Goal: Task Accomplishment & Management: Manage account settings

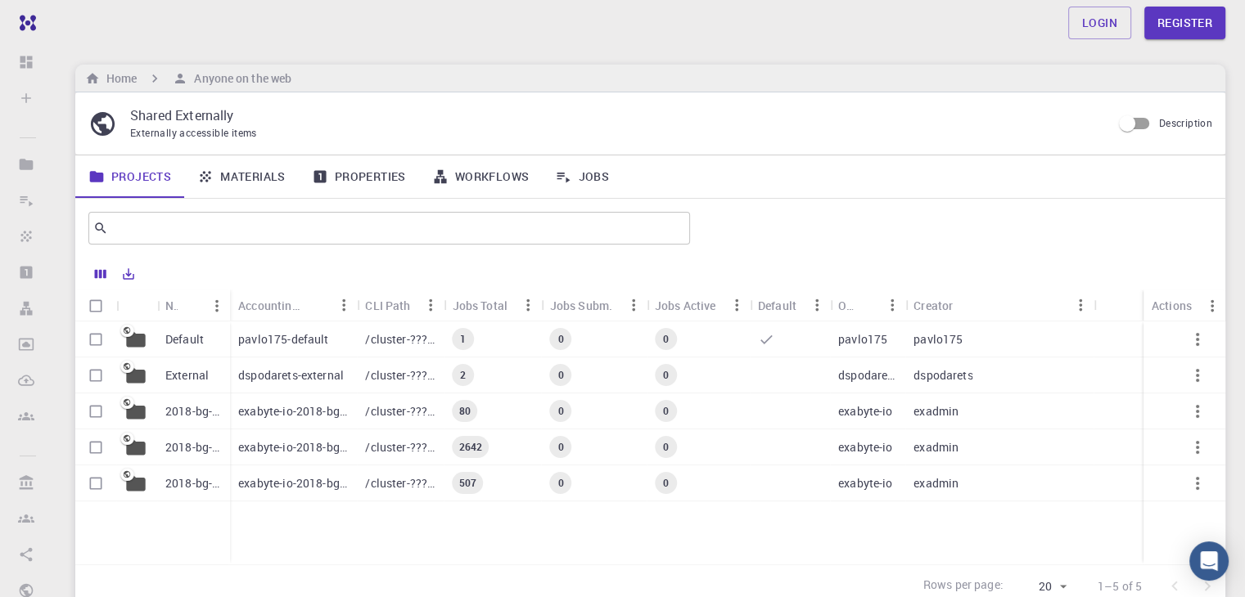
click at [253, 168] on link "Materials" at bounding box center [241, 176] width 115 height 43
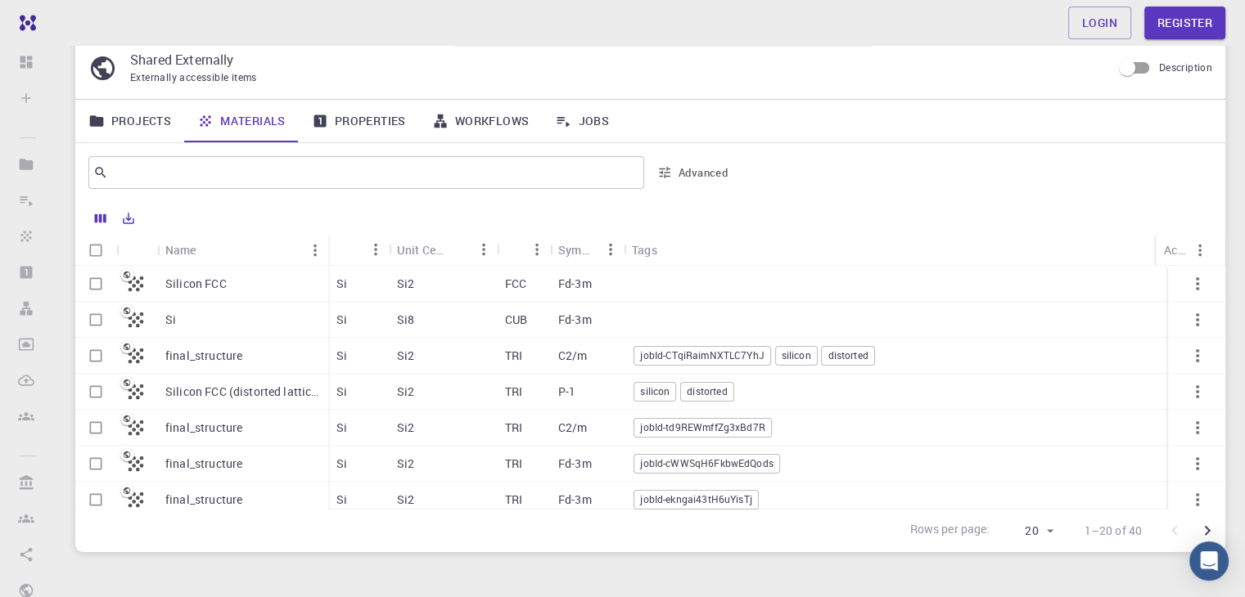
scroll to position [82, 0]
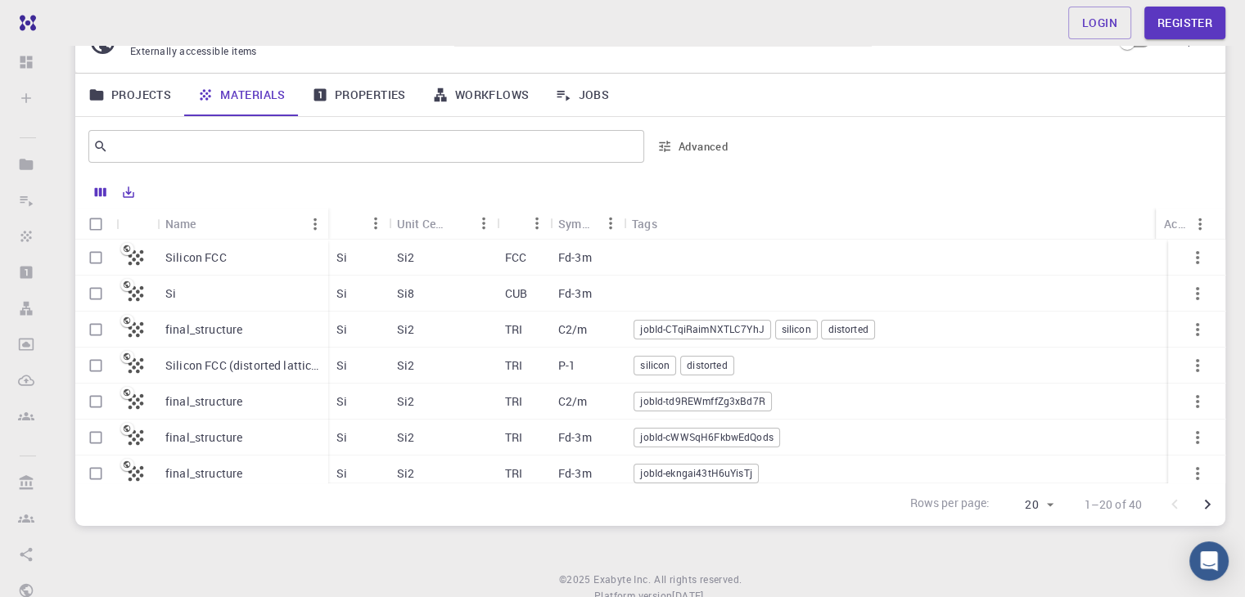
click at [206, 262] on p "Silicon FCC" at bounding box center [195, 258] width 61 height 16
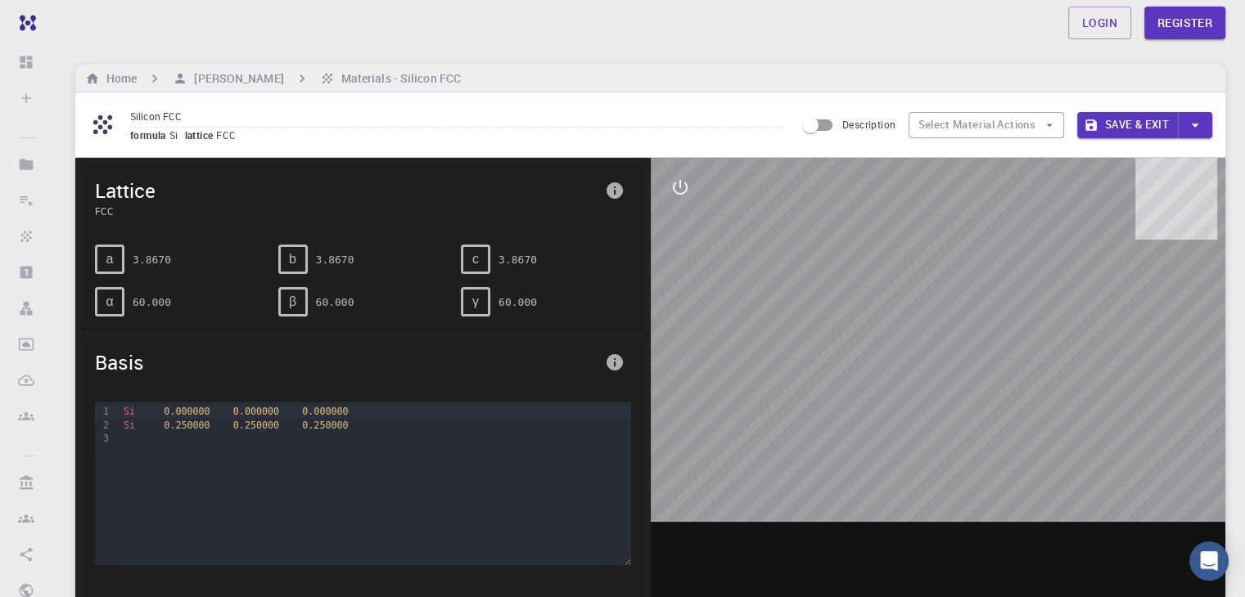
drag, startPoint x: 1033, startPoint y: 343, endPoint x: 962, endPoint y: 412, distance: 98.9
click at [962, 412] on div at bounding box center [938, 412] width 575 height 509
drag, startPoint x: 924, startPoint y: 351, endPoint x: 955, endPoint y: 459, distance: 112.4
click at [955, 459] on div at bounding box center [938, 412] width 575 height 509
click at [134, 70] on h6 "Home" at bounding box center [118, 79] width 37 height 18
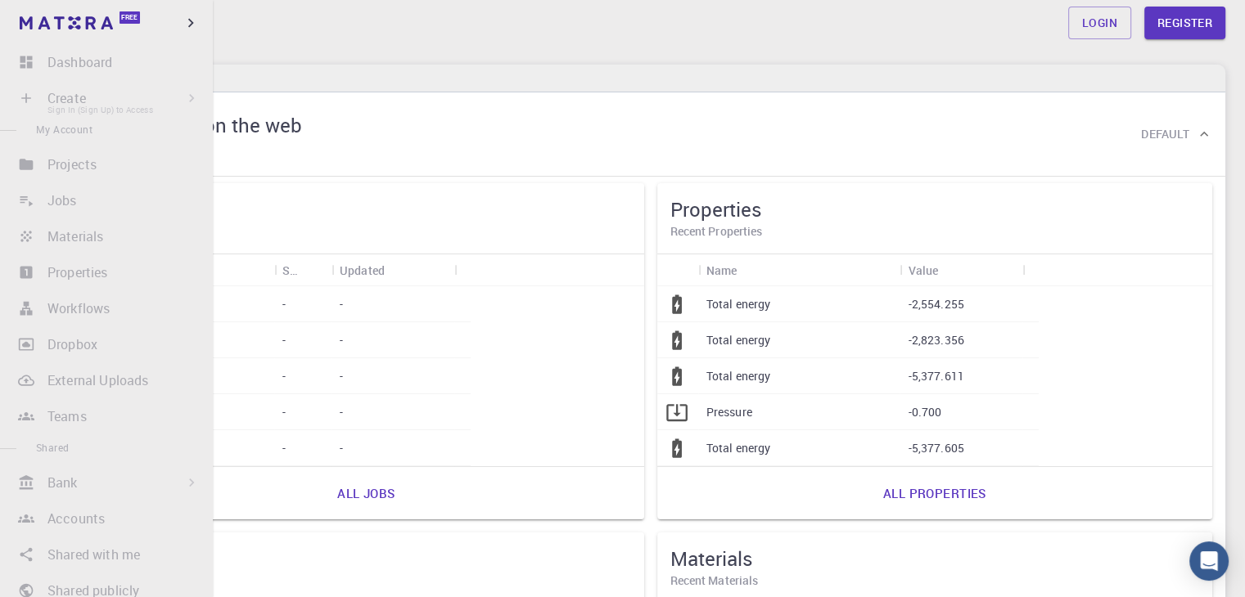
click at [56, 96] on li "Create Sign In (Sign Up) to Access New Job New Material Create Material Upload …" at bounding box center [106, 98] width 213 height 33
click at [86, 109] on li "Create Sign In (Sign Up) to Access New Job New Material Create Material Upload …" at bounding box center [106, 98] width 213 height 33
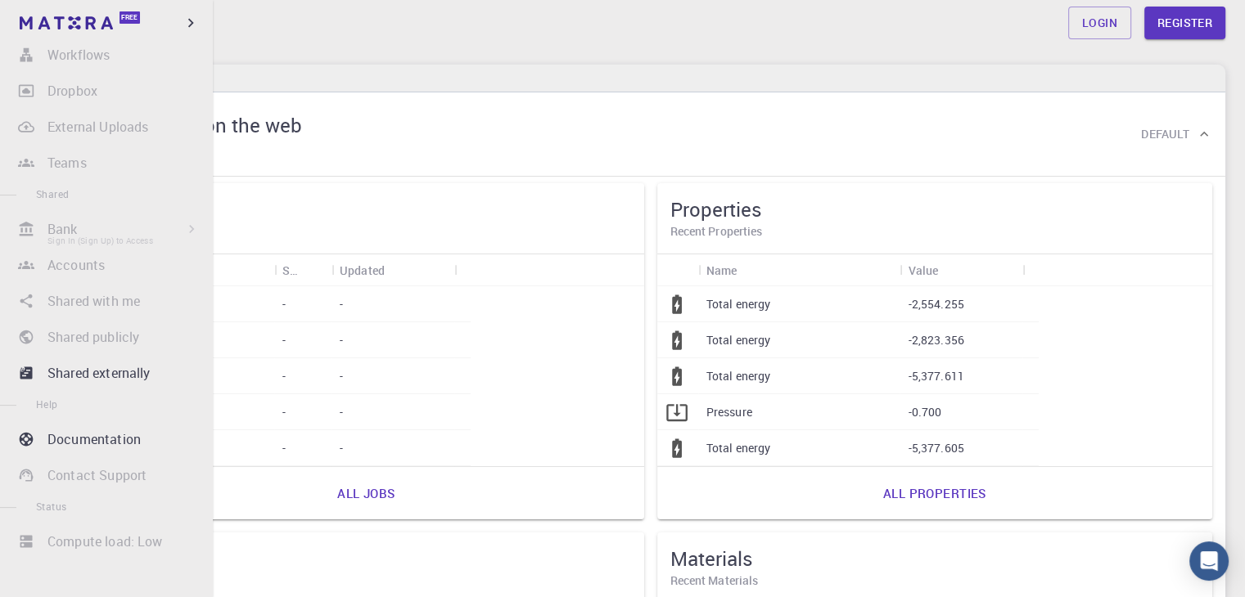
click at [143, 230] on li "Bank Sign In (Sign Up) to Access Materials Workflows" at bounding box center [106, 229] width 213 height 33
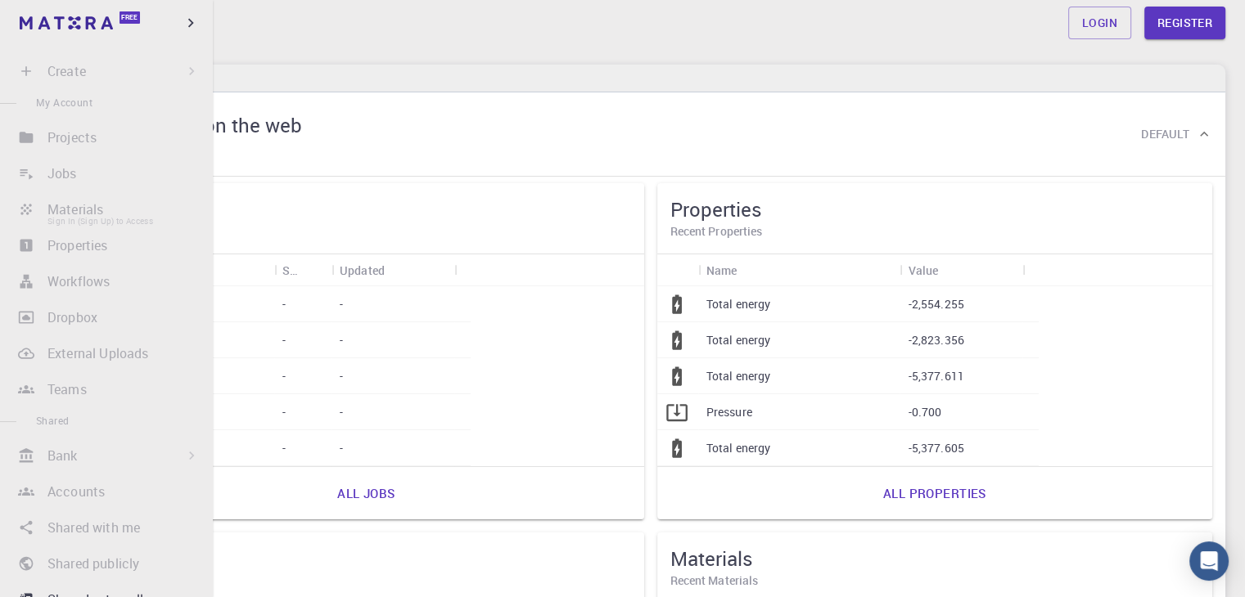
scroll to position [0, 0]
click at [72, 96] on li "Create Sign In (Sign Up) to Access New Job New Material Create Material Upload …" at bounding box center [106, 98] width 213 height 33
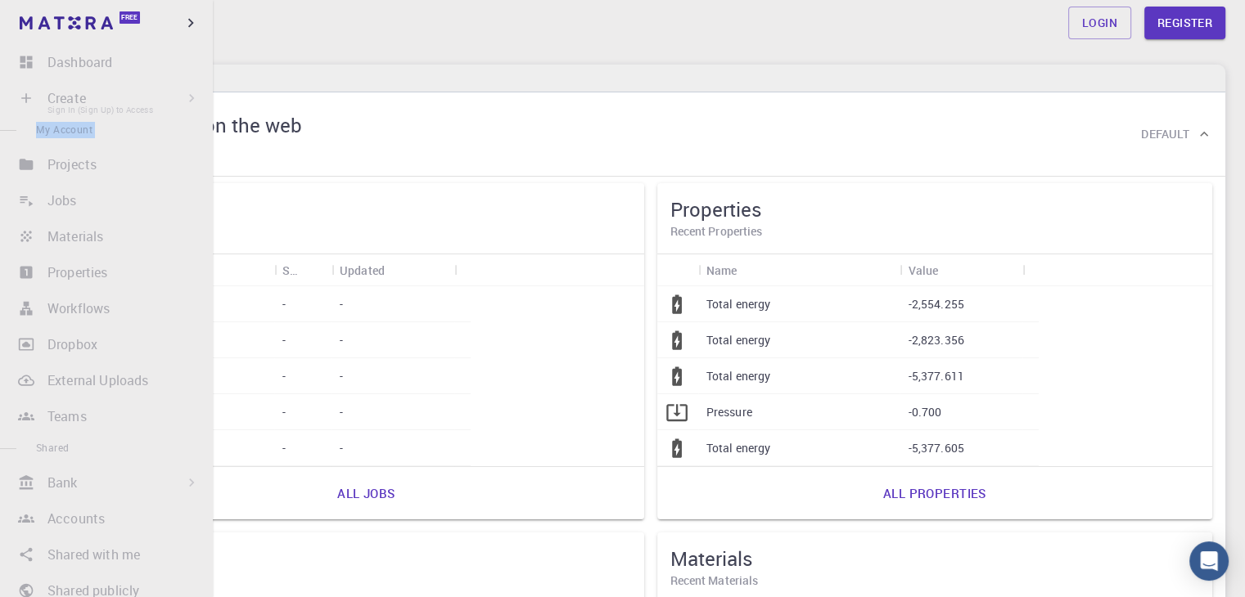
click at [72, 96] on li "Create Sign In (Sign Up) to Access New Job New Material Create Material Upload …" at bounding box center [106, 98] width 213 height 33
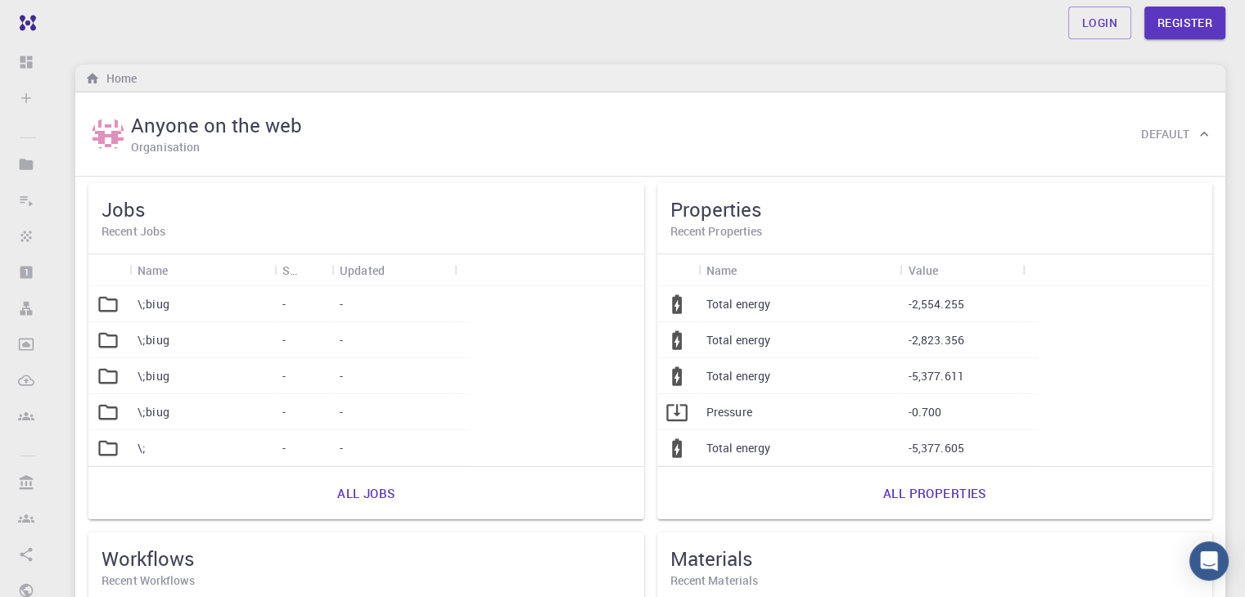
click at [285, 183] on div "Jobs Recent Jobs" at bounding box center [366, 218] width 556 height 71
click at [1174, 17] on link "Register" at bounding box center [1184, 23] width 81 height 33
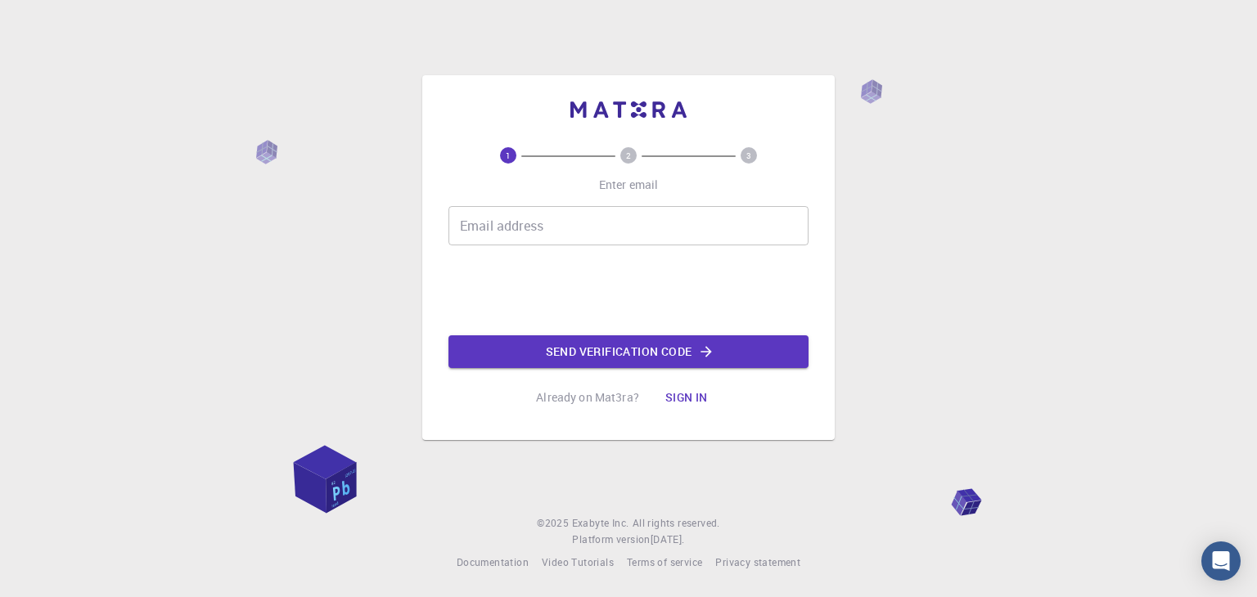
click at [568, 210] on input "Email address" at bounding box center [628, 225] width 360 height 39
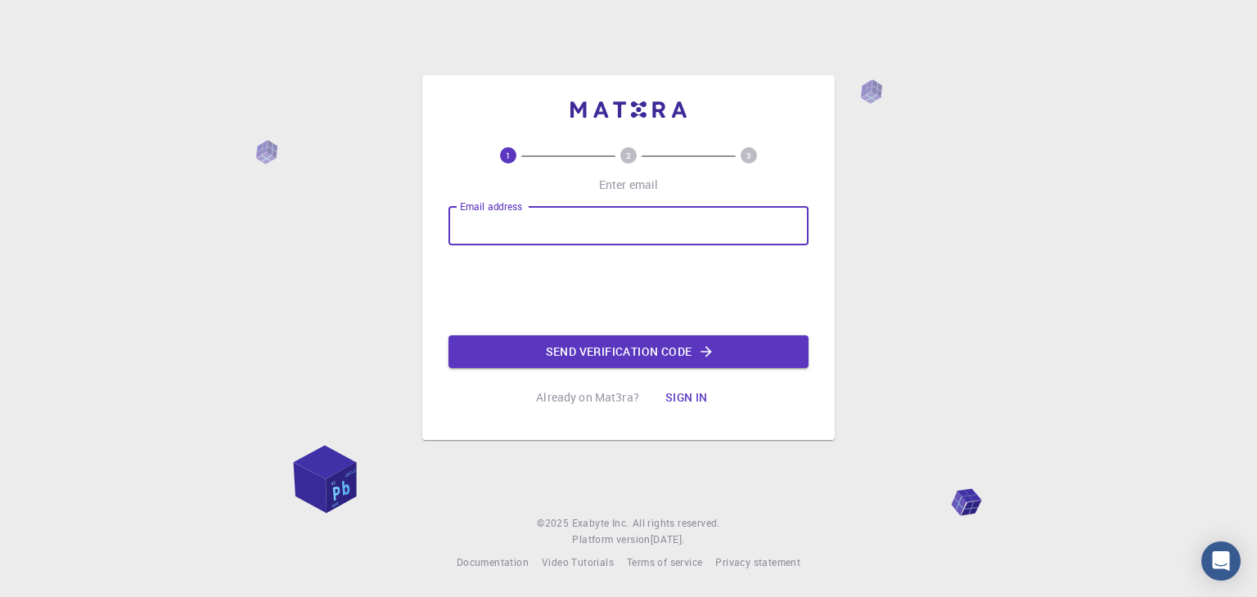
type input "[EMAIL_ADDRESS][DOMAIN_NAME]"
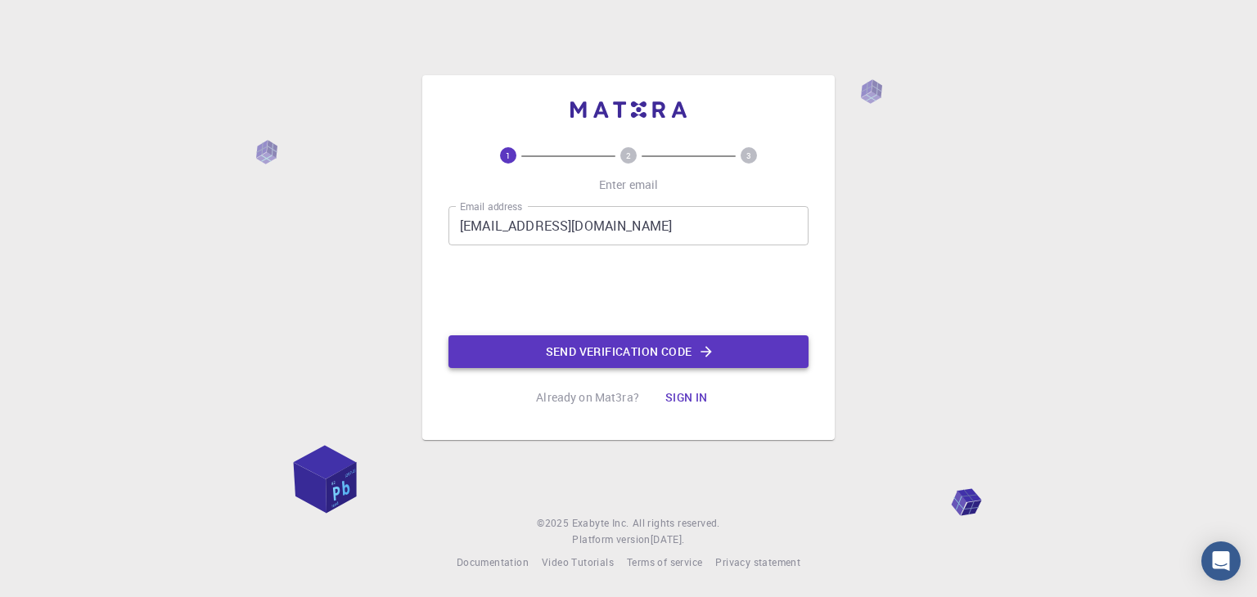
click at [605, 348] on button "Send verification code" at bounding box center [628, 351] width 360 height 33
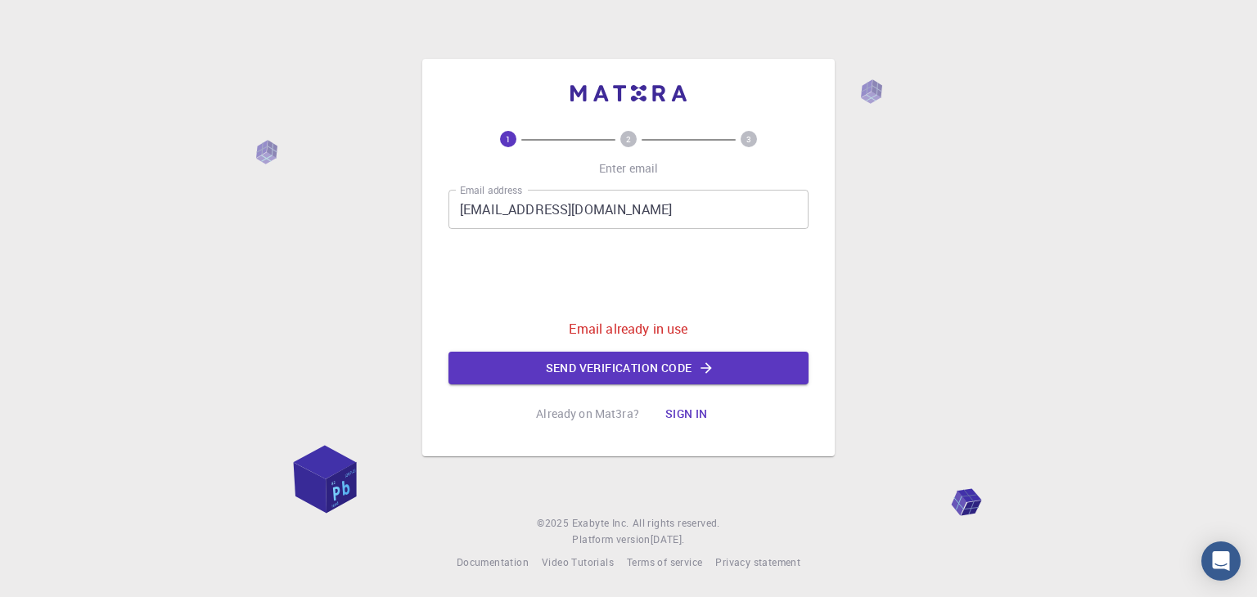
click at [678, 408] on button "Sign in" at bounding box center [686, 414] width 69 height 33
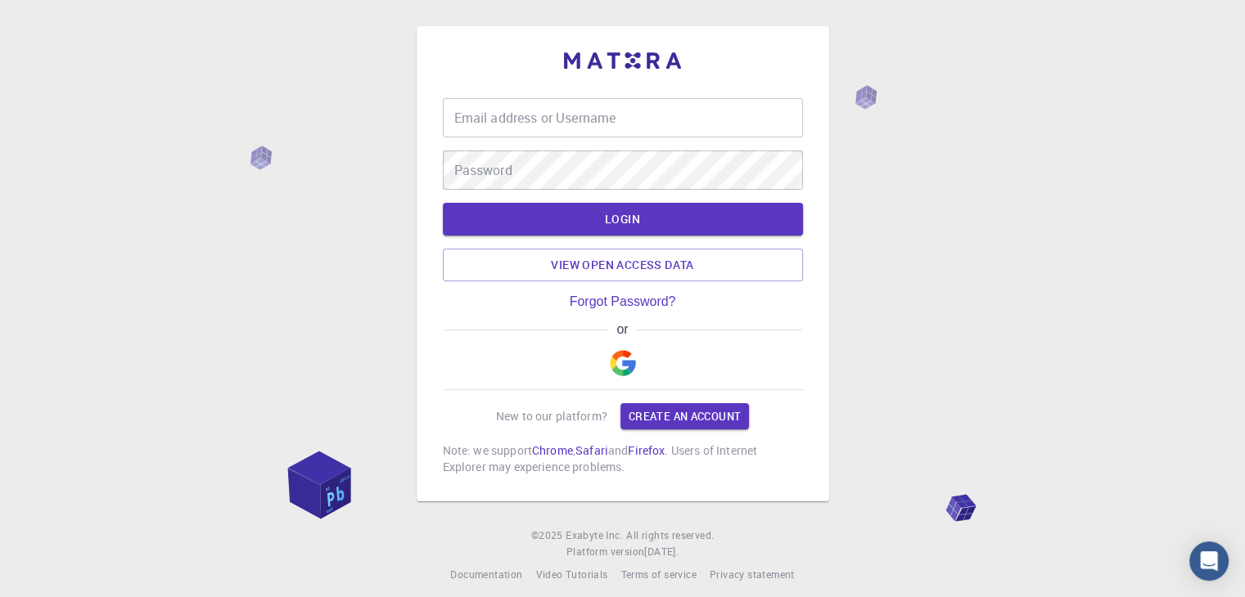
click at [563, 133] on input "Email address or Username" at bounding box center [623, 117] width 360 height 39
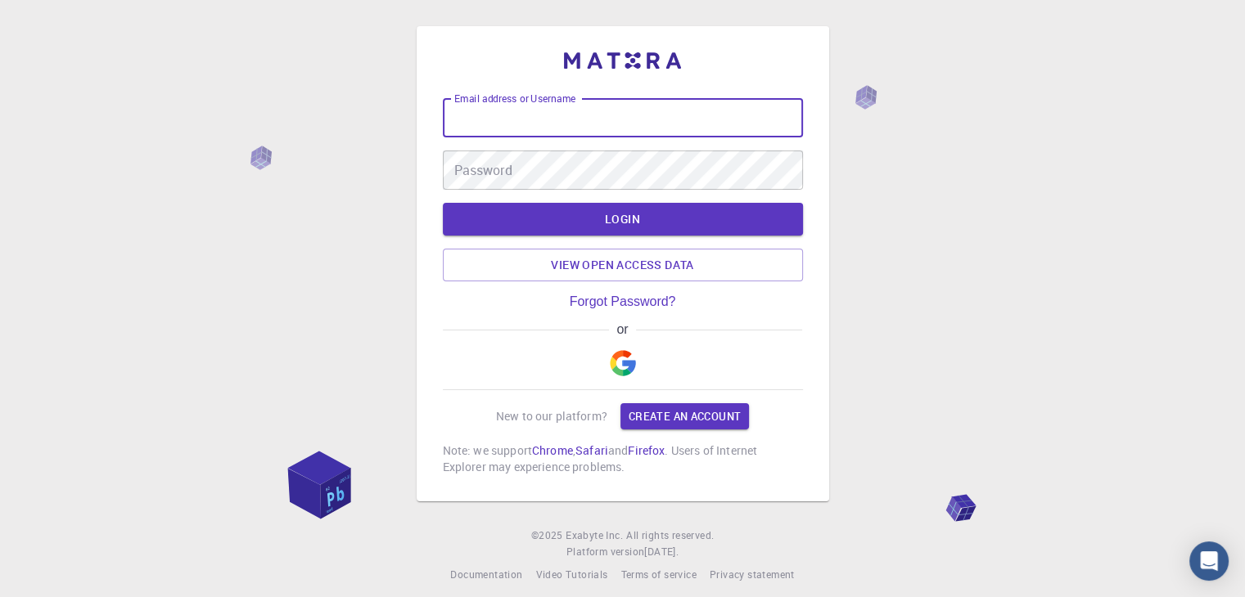
type input "basha0806"
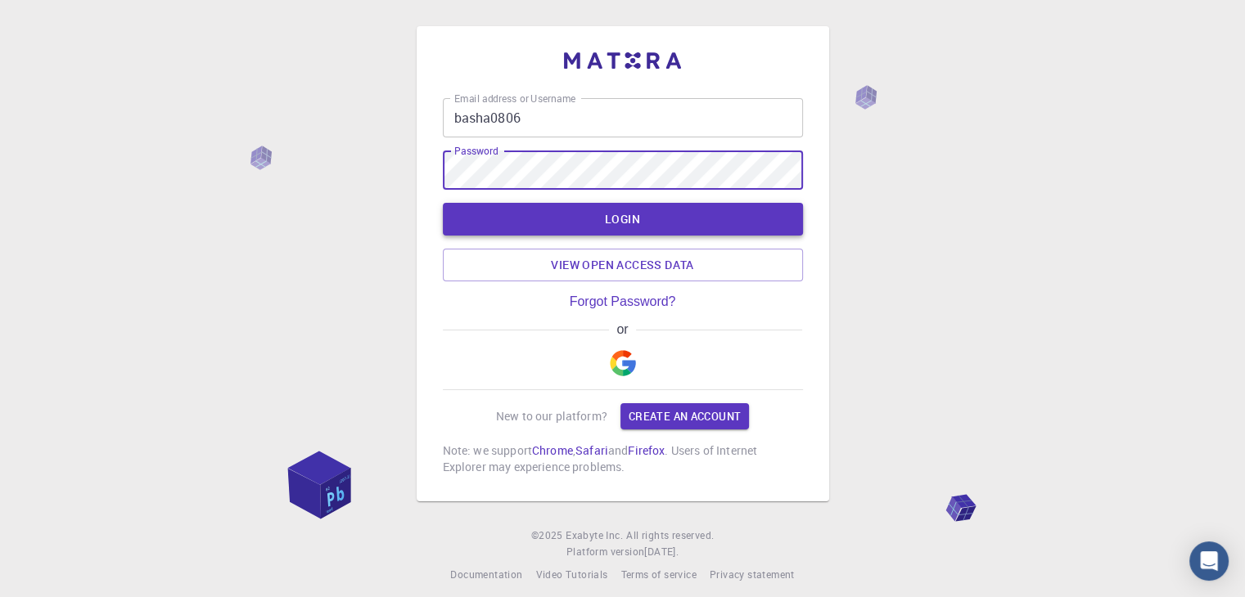
click at [635, 220] on button "LOGIN" at bounding box center [623, 219] width 360 height 33
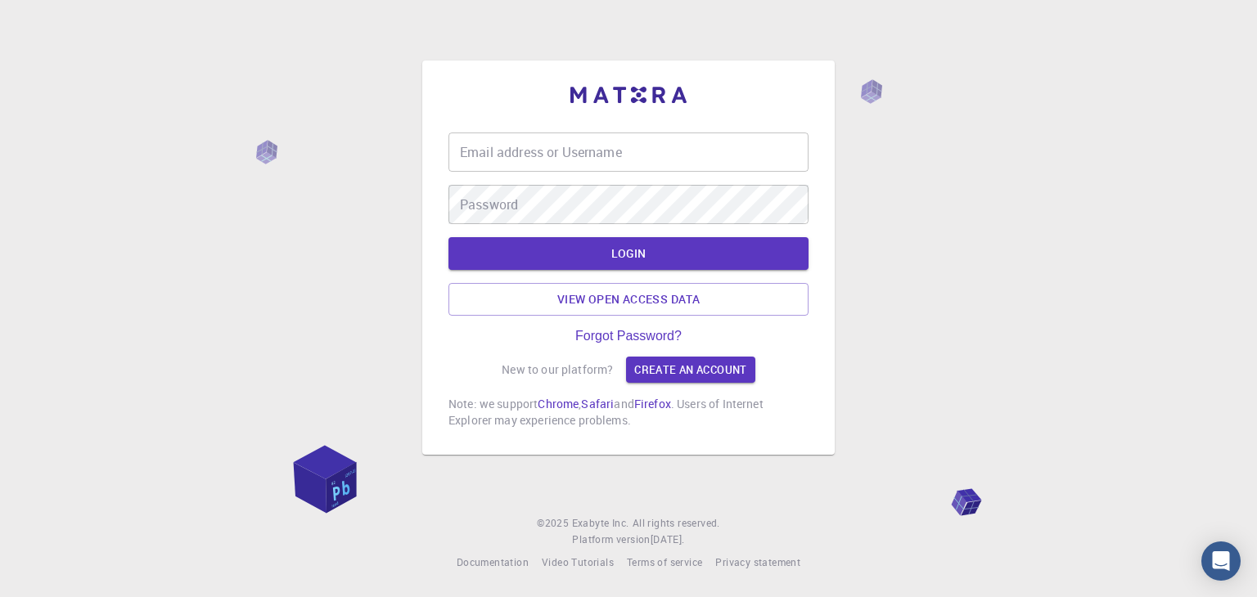
click at [550, 164] on input "Email address or Username" at bounding box center [628, 152] width 360 height 39
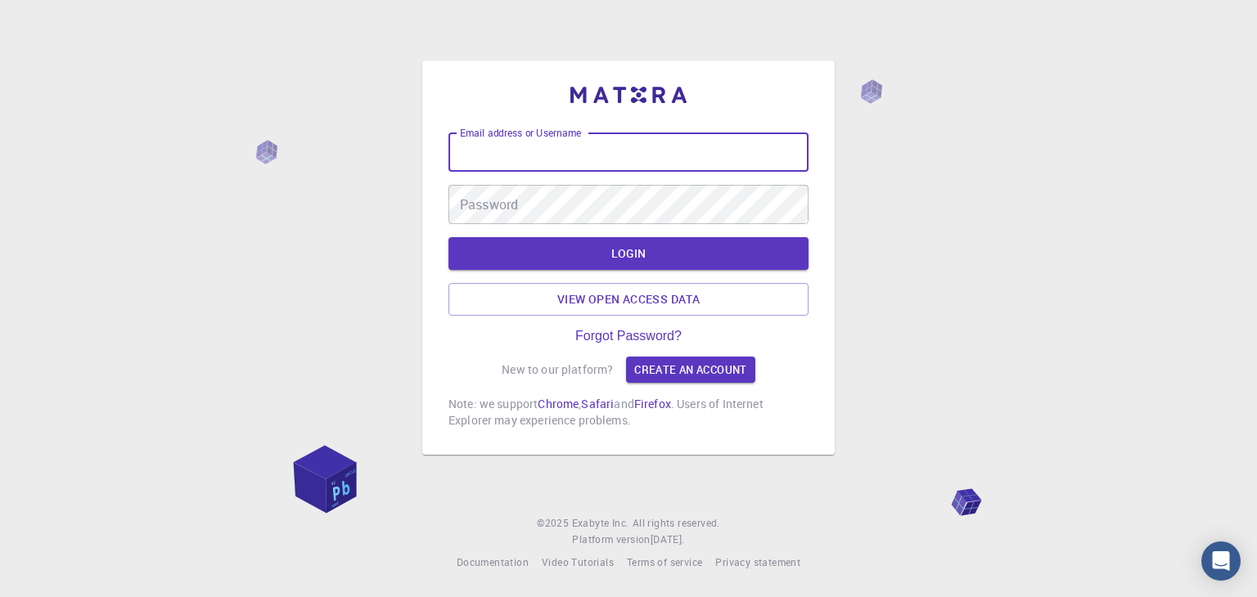
type input "basha0806"
click at [625, 331] on link "Forgot Password?" at bounding box center [628, 336] width 106 height 15
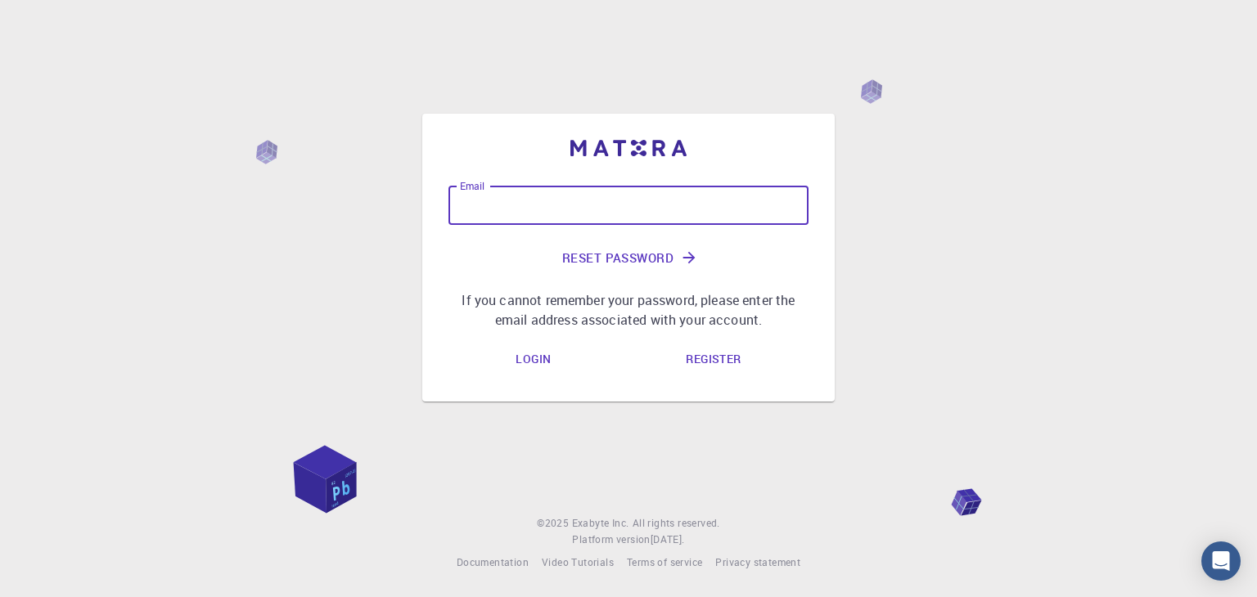
click at [579, 220] on input "Email" at bounding box center [628, 205] width 360 height 39
type input "[EMAIL_ADDRESS][DOMAIN_NAME]"
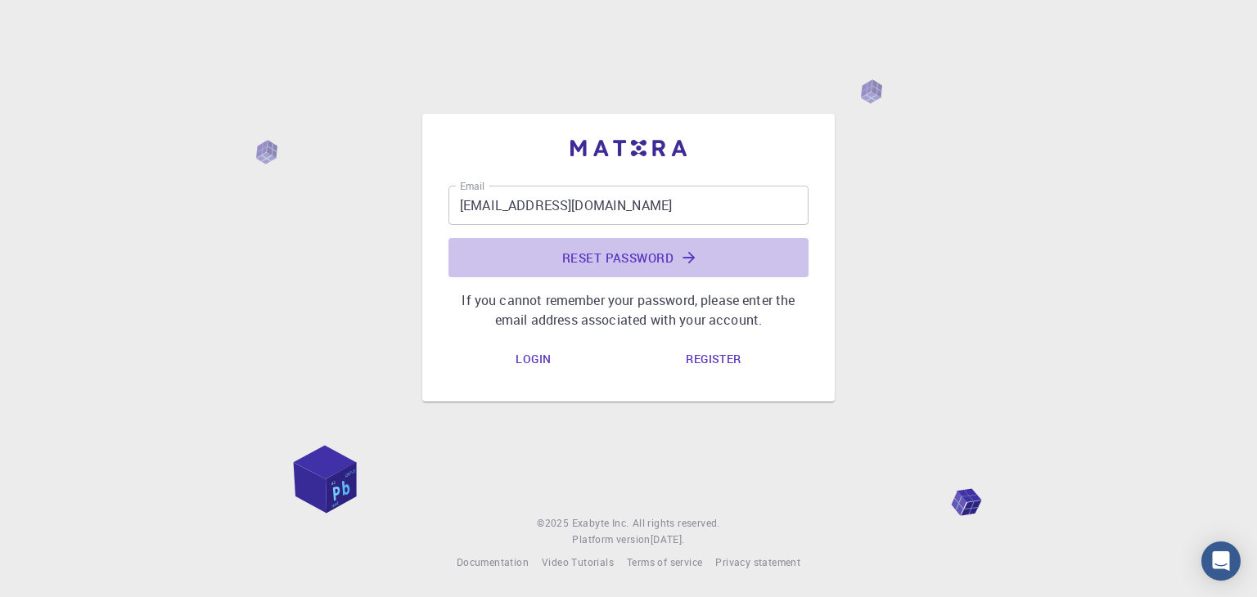
click at [592, 258] on button "Reset Password" at bounding box center [628, 257] width 360 height 39
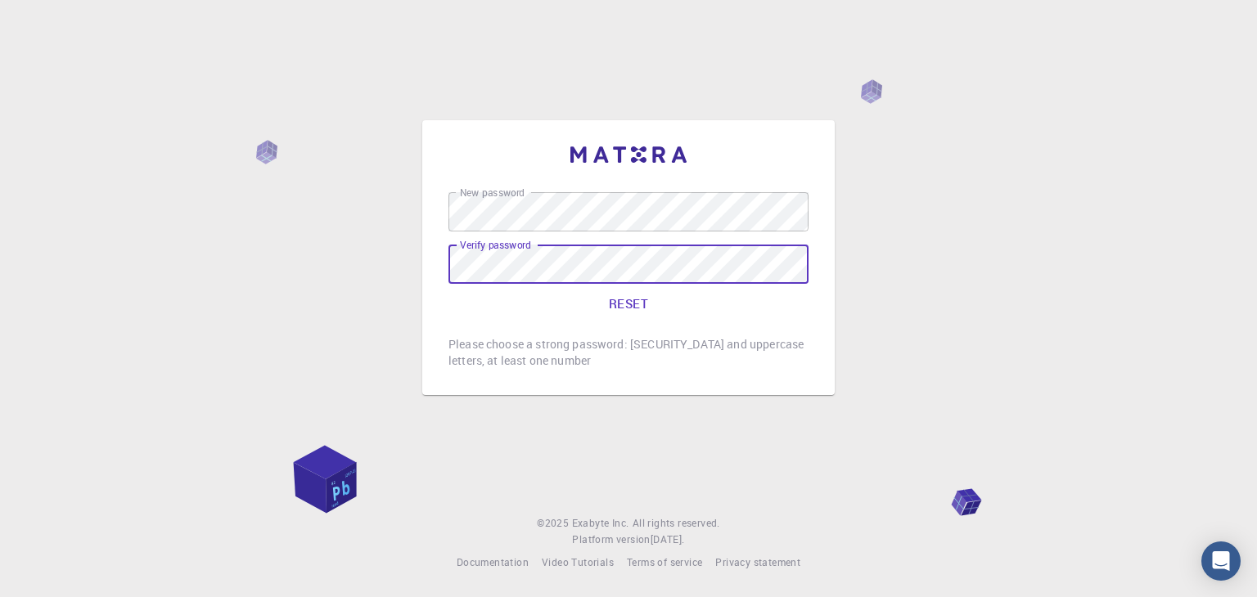
click at [516, 253] on div "Verify password Verify password" at bounding box center [628, 264] width 360 height 39
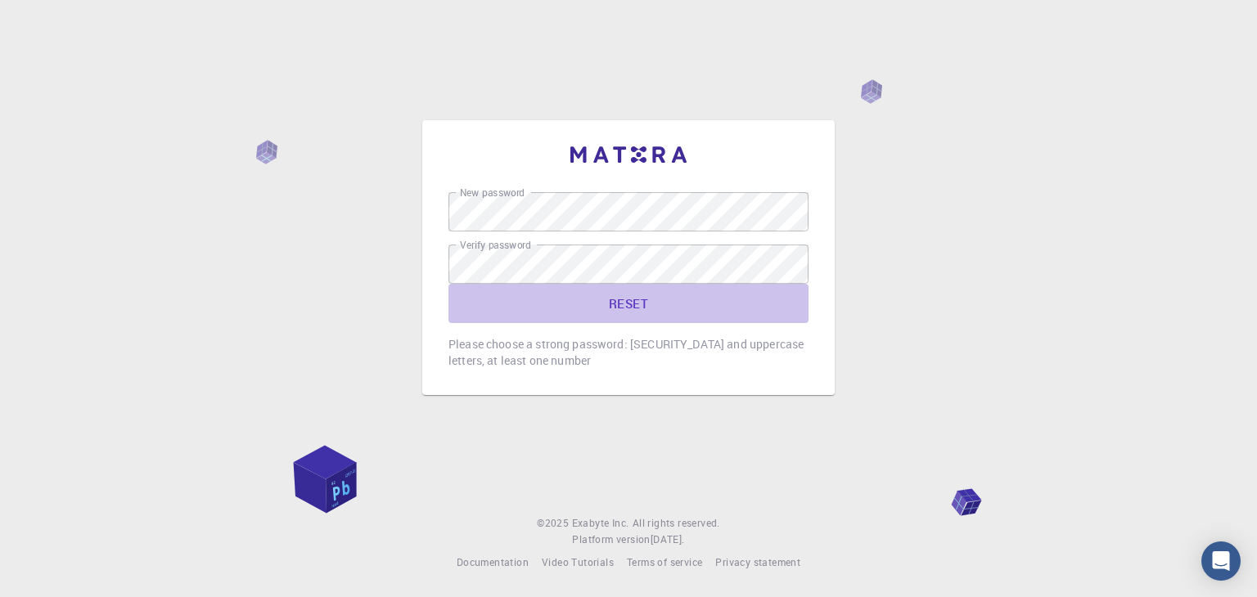
click at [619, 299] on button "RESET" at bounding box center [628, 303] width 360 height 39
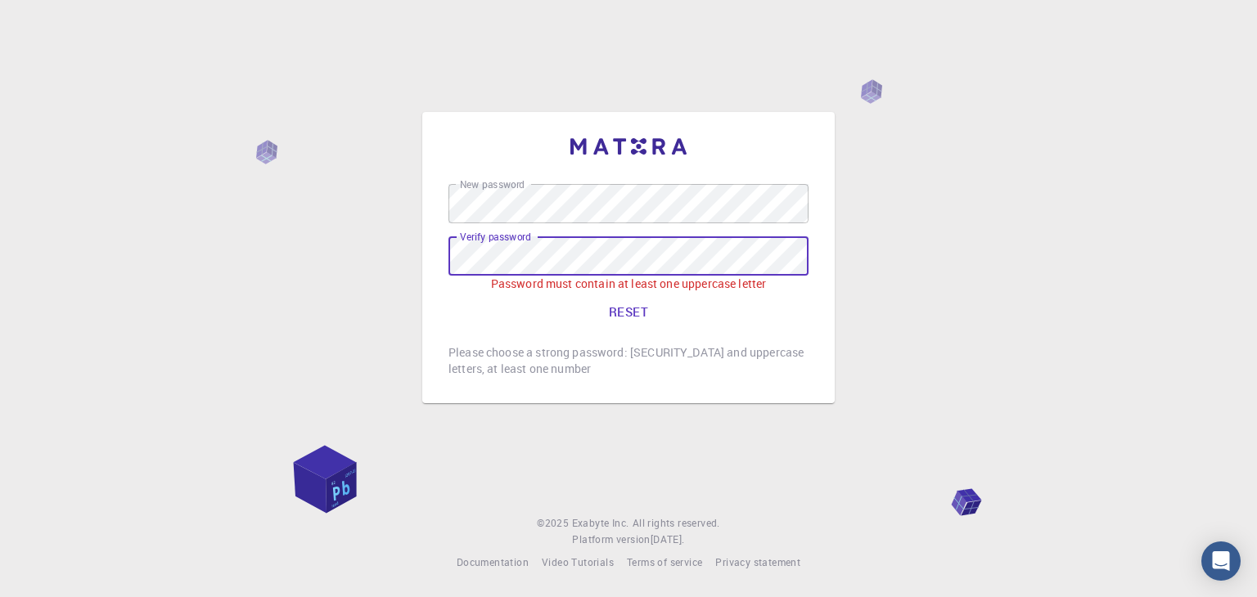
click at [635, 308] on button "RESET" at bounding box center [628, 311] width 360 height 39
